Goal: Check status: Check status

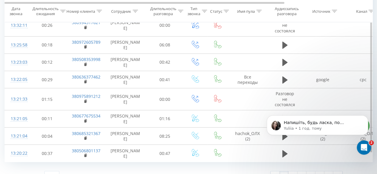
scroll to position [2077, 0]
click at [294, 171] on link "2" at bounding box center [292, 175] width 9 height 8
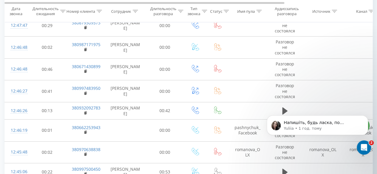
scroll to position [1135, 0]
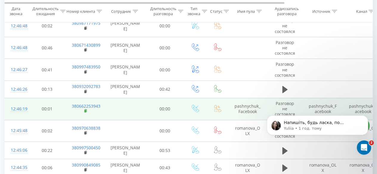
click at [85, 110] on rect at bounding box center [85, 111] width 2 height 3
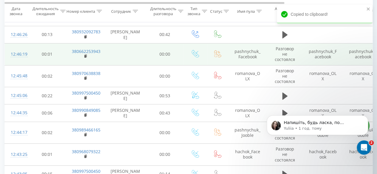
scroll to position [1254, 0]
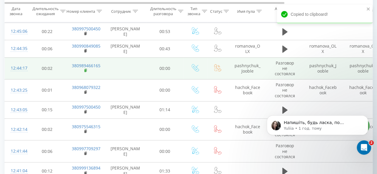
click at [86, 68] on icon at bounding box center [85, 70] width 3 height 4
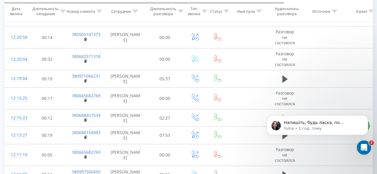
scroll to position [2096, 0]
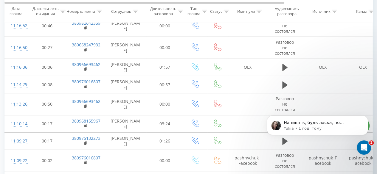
scroll to position [2082, 0]
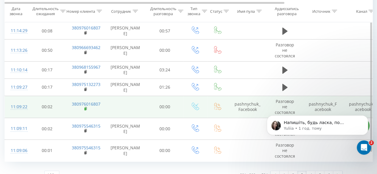
click at [86, 107] on icon at bounding box center [85, 109] width 3 height 4
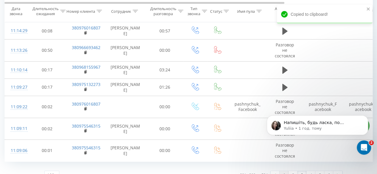
click at [285, 171] on link "1" at bounding box center [283, 175] width 9 height 8
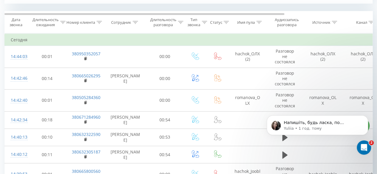
scroll to position [242, 0]
